Goal: Task Accomplishment & Management: Use online tool/utility

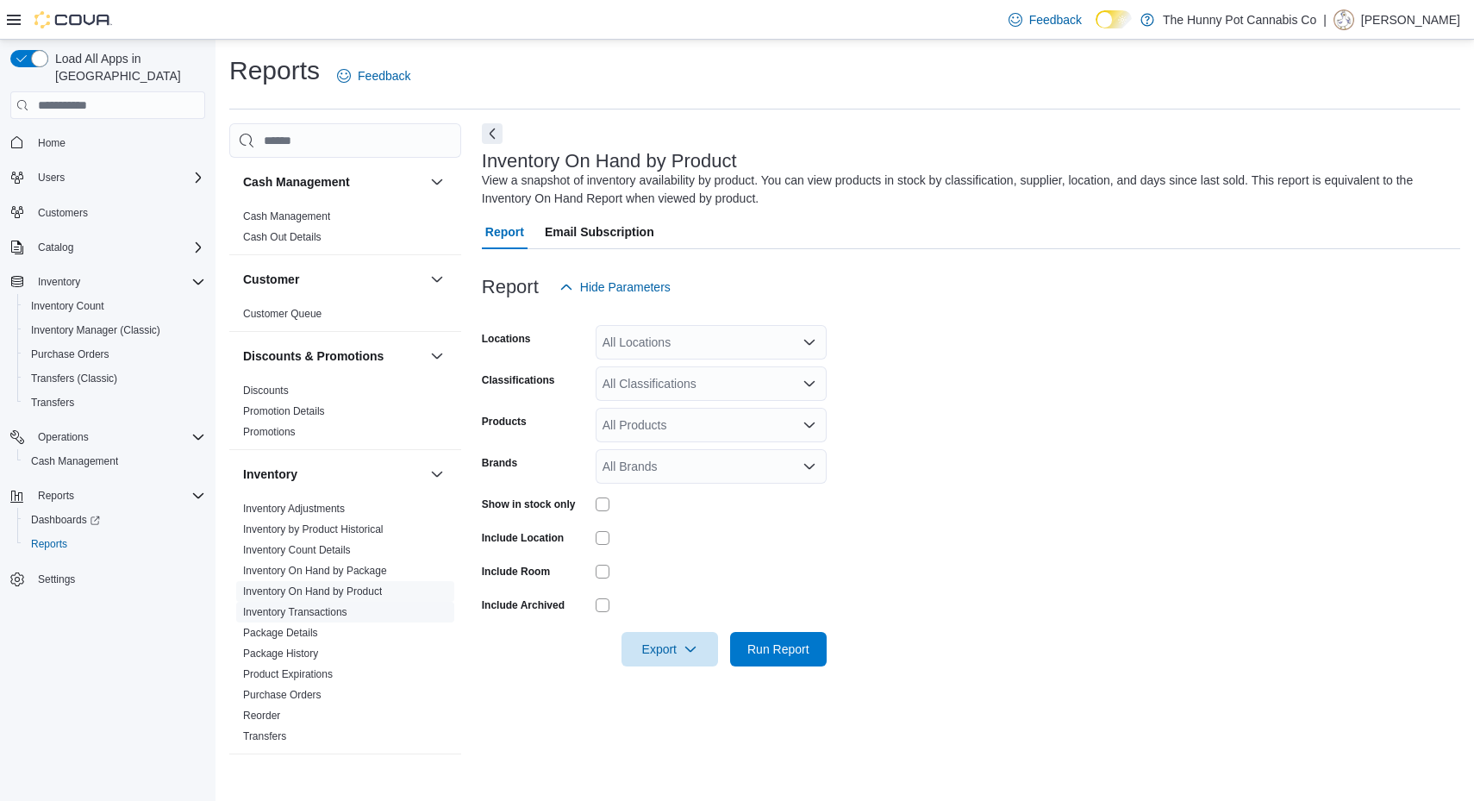
click at [378, 607] on span "Inventory Transactions" at bounding box center [345, 612] width 218 height 21
click at [373, 591] on link "Inventory On Hand by Product" at bounding box center [312, 591] width 139 height 12
click at [686, 351] on div "All Locations" at bounding box center [711, 342] width 231 height 34
type input "****"
click at [693, 375] on span "[STREET_ADDRESS]" at bounding box center [700, 371] width 119 height 17
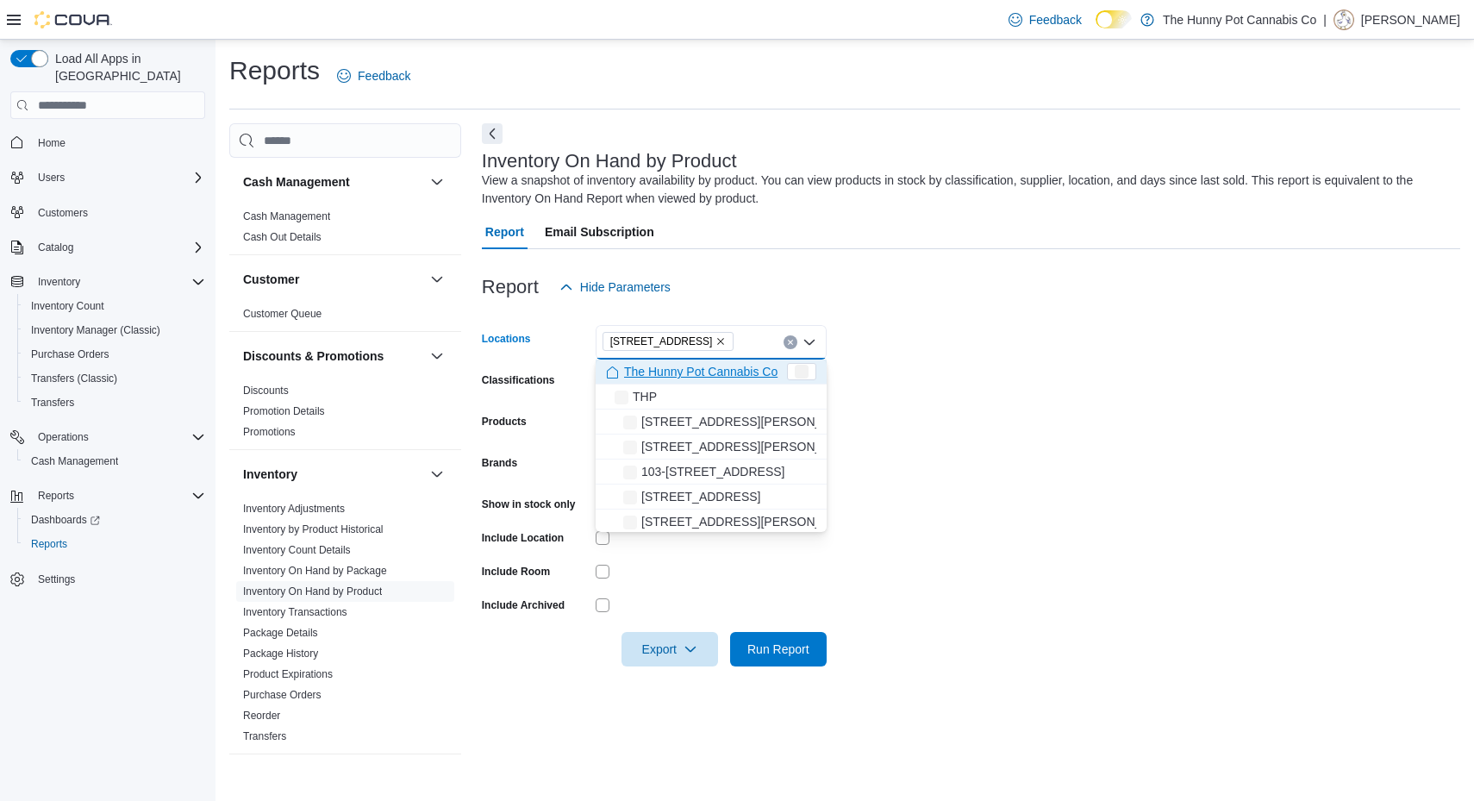
click at [1020, 386] on form "Locations [STREET_ADDRESS] Selected. [STREET_ADDRESS] Press Backspace to delete…" at bounding box center [971, 485] width 978 height 362
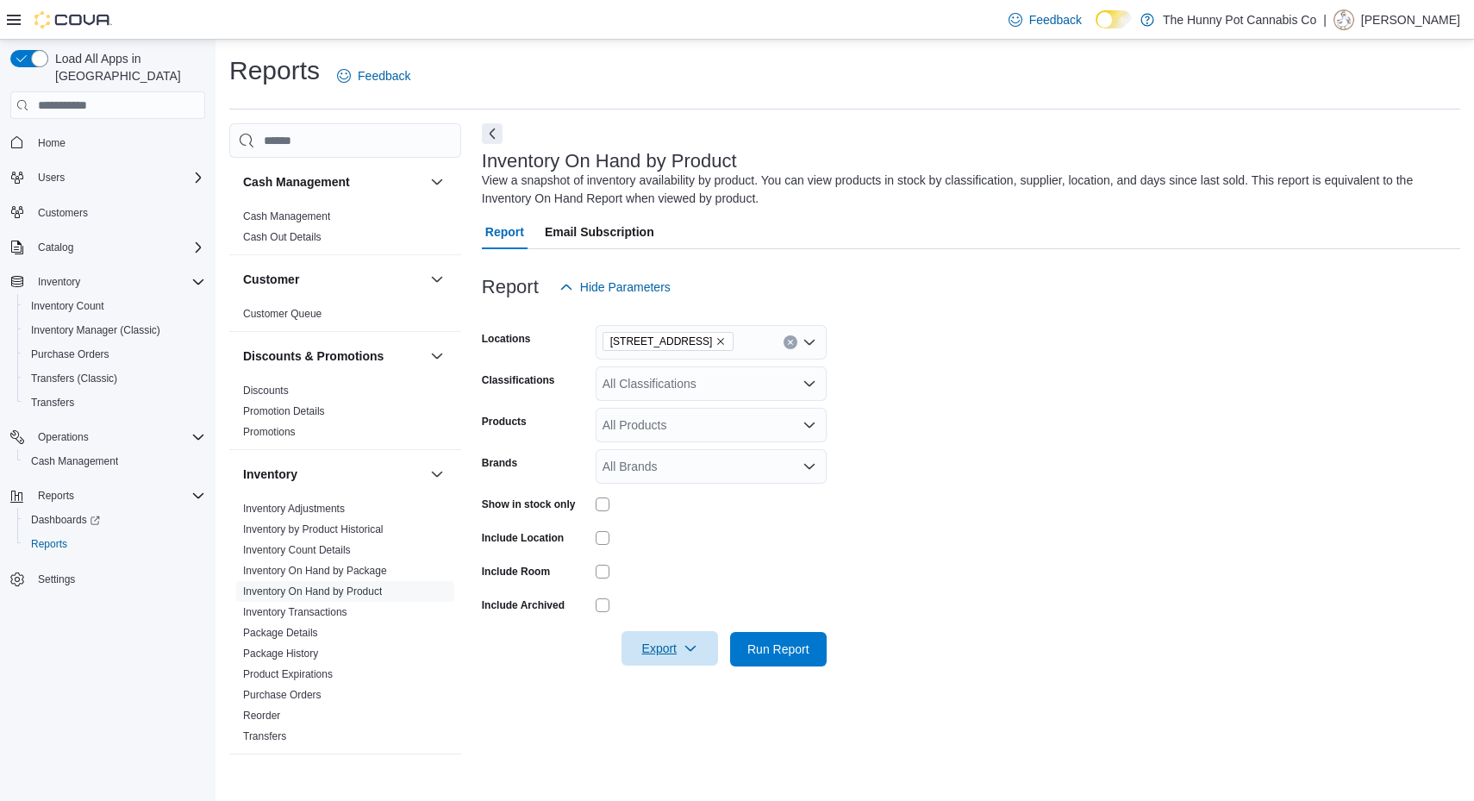
click at [678, 642] on span "Export" at bounding box center [670, 648] width 76 height 34
click at [692, 686] on span "Export to Excel" at bounding box center [673, 684] width 78 height 14
